Goal: Task Accomplishment & Management: Manage account settings

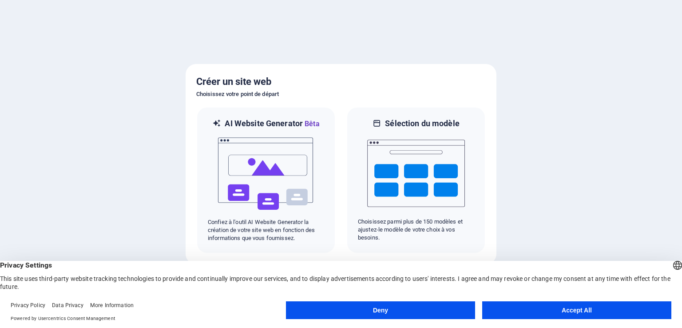
click at [540, 313] on button "Accept All" at bounding box center [576, 310] width 189 height 18
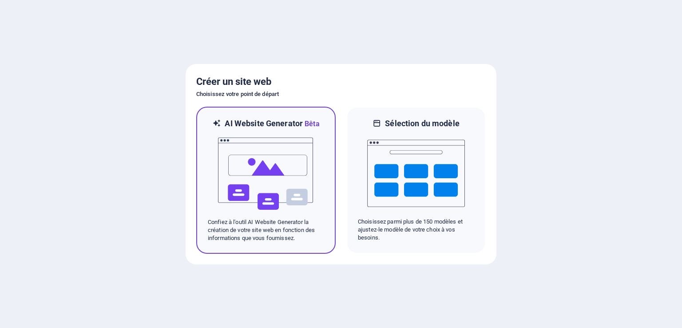
click at [251, 152] on img at bounding box center [266, 173] width 98 height 89
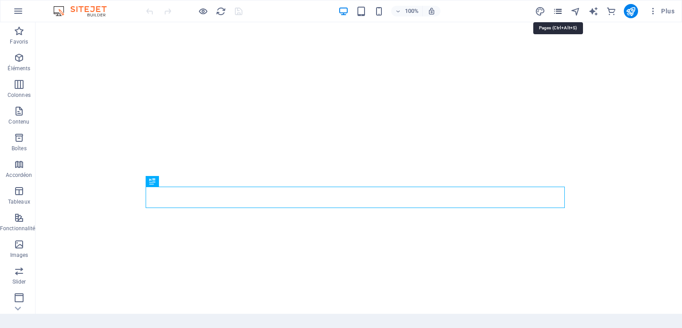
click at [559, 9] on icon "pages" at bounding box center [558, 11] width 10 height 10
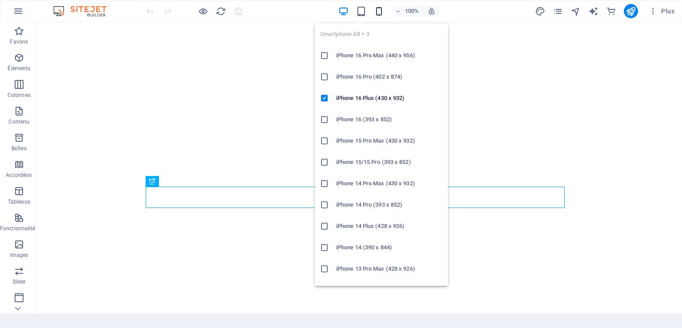
click at [379, 14] on icon "button" at bounding box center [379, 11] width 10 height 10
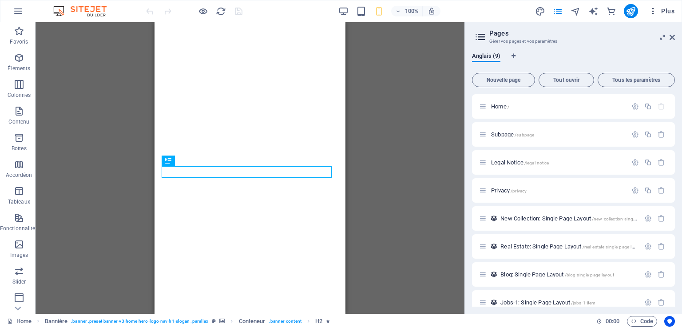
click at [652, 11] on icon "button" at bounding box center [653, 11] width 9 height 9
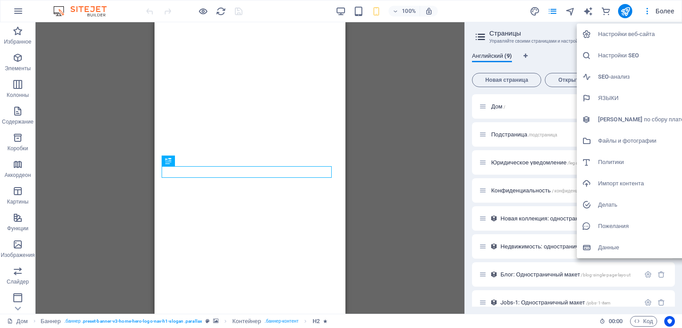
click at [605, 98] on font "ЯЗЫКИ" at bounding box center [608, 98] width 20 height 7
select select "7"
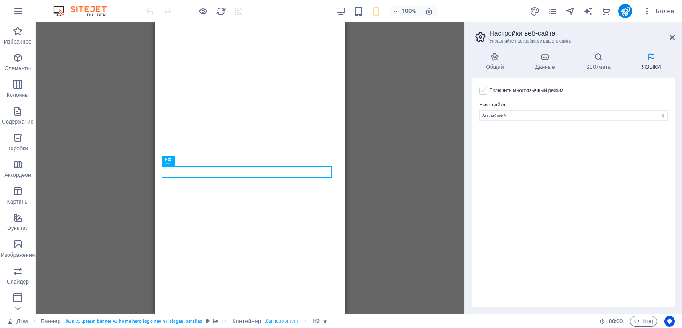
click at [483, 88] on label at bounding box center [483, 91] width 8 height 8
click at [0, 0] on input "Включить многоязычный режим Pour désactiver plusieurs langues, supprimez-les ju…" at bounding box center [0, 0] width 0 height 0
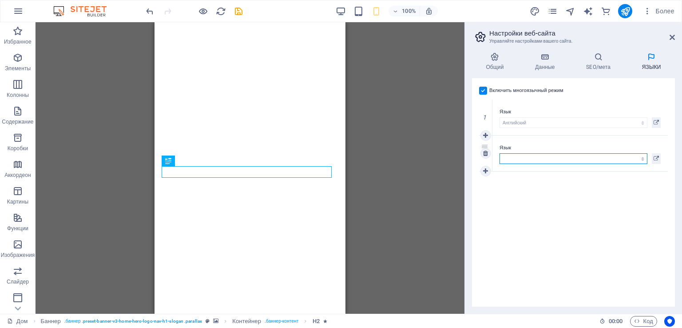
click at [619, 159] on select "абхазский Афар африкаанс Акан албанский немецкий амхарский Английский араб Араг…" at bounding box center [574, 158] width 148 height 11
select select "169"
click at [500, 153] on select "абхазский Афар африкаанс Акан албанский немецкий амхарский Английский араб Араг…" at bounding box center [574, 158] width 148 height 11
click at [523, 67] on h4 "Данные" at bounding box center [546, 61] width 51 height 19
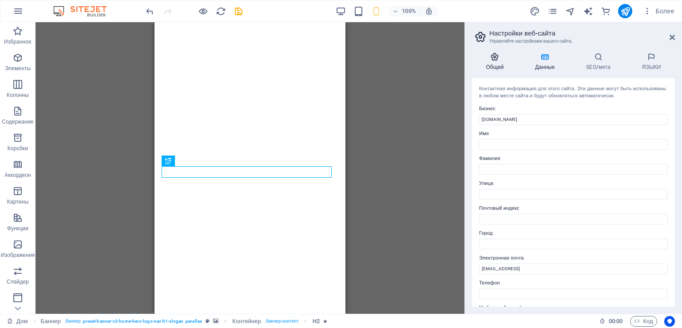
click at [494, 65] on font "Общий" at bounding box center [495, 67] width 18 height 6
